Goal: Navigation & Orientation: Find specific page/section

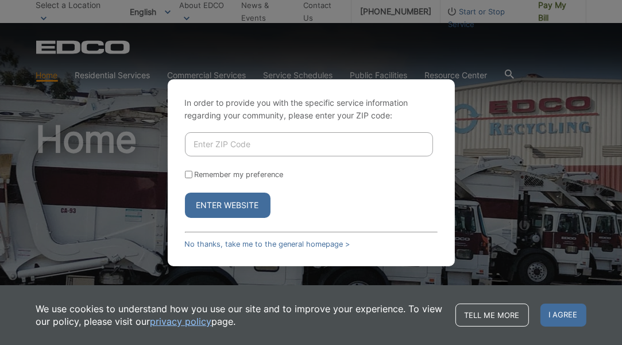
click at [392, 264] on div "In order to provide you with the specific service information regarding your co…" at bounding box center [311, 172] width 287 height 187
click at [313, 239] on link "No thanks, take me to the general homepage >" at bounding box center [267, 243] width 165 height 9
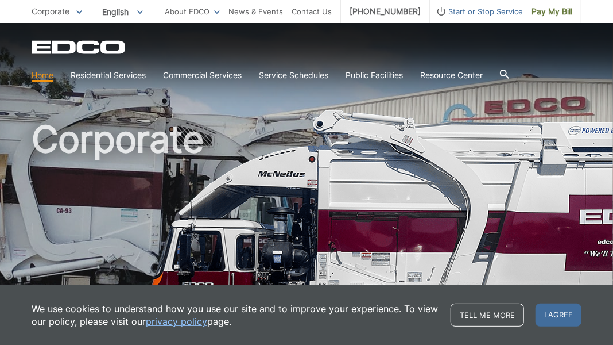
click at [337, 156] on h1 "Corporate" at bounding box center [307, 247] width 550 height 252
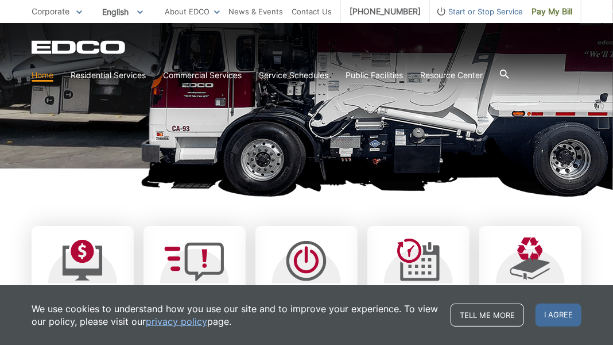
scroll to position [202, 0]
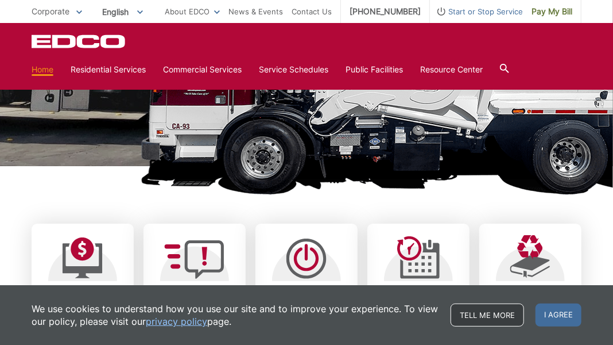
click at [503, 316] on link "Tell me more" at bounding box center [488, 314] width 74 height 23
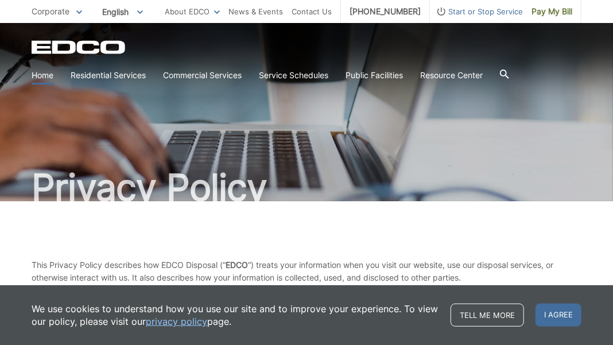
click at [40, 72] on link "Home" at bounding box center [43, 75] width 22 height 13
